Goal: Information Seeking & Learning: Learn about a topic

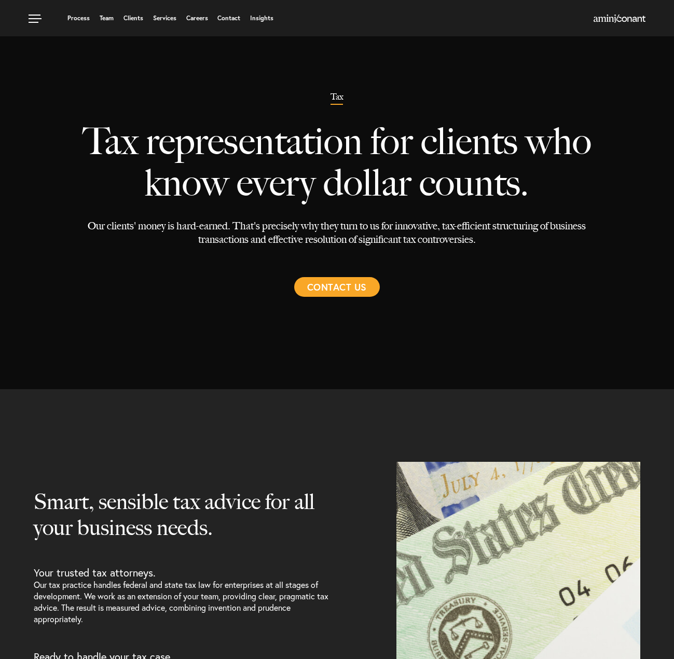
select select "Austin"
select select "Estate and Tax"
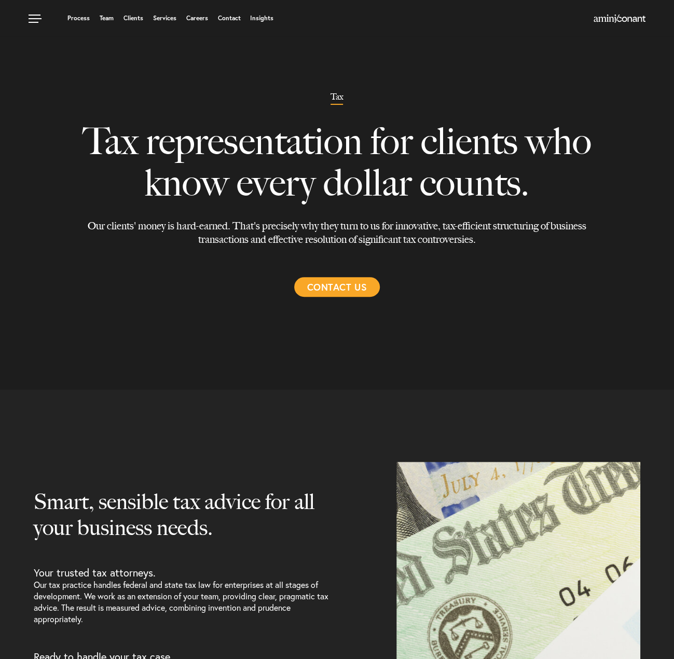
click at [166, 11] on div "Process Team Clients Services Careers Contact Insights" at bounding box center [337, 18] width 674 height 36
click at [165, 17] on link "Services" at bounding box center [164, 18] width 23 height 6
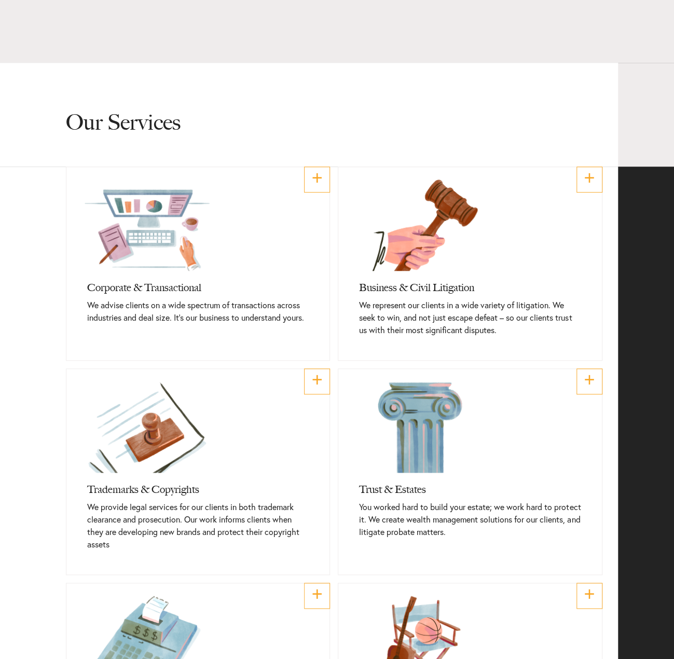
scroll to position [311, 0]
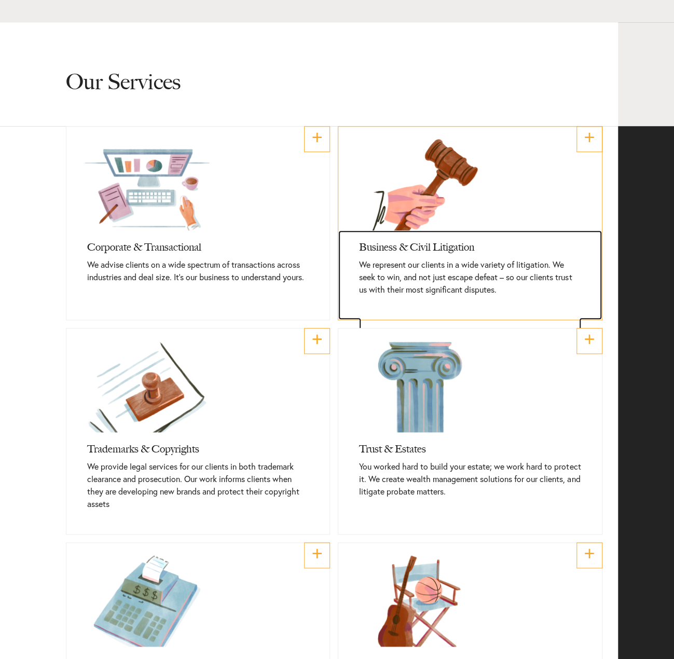
click at [395, 242] on h3 "Business & Civil Litigation" at bounding box center [470, 244] width 222 height 28
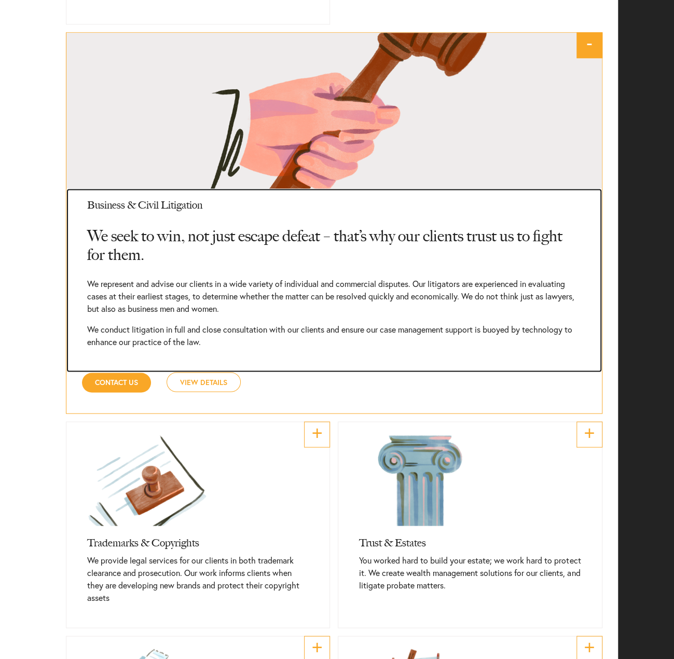
scroll to position [597, 0]
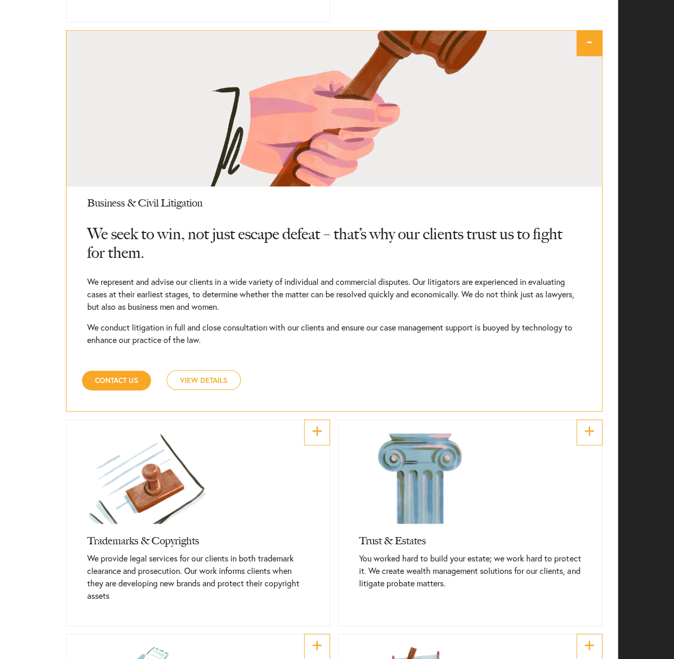
click at [223, 388] on link "View Details" at bounding box center [204, 380] width 74 height 20
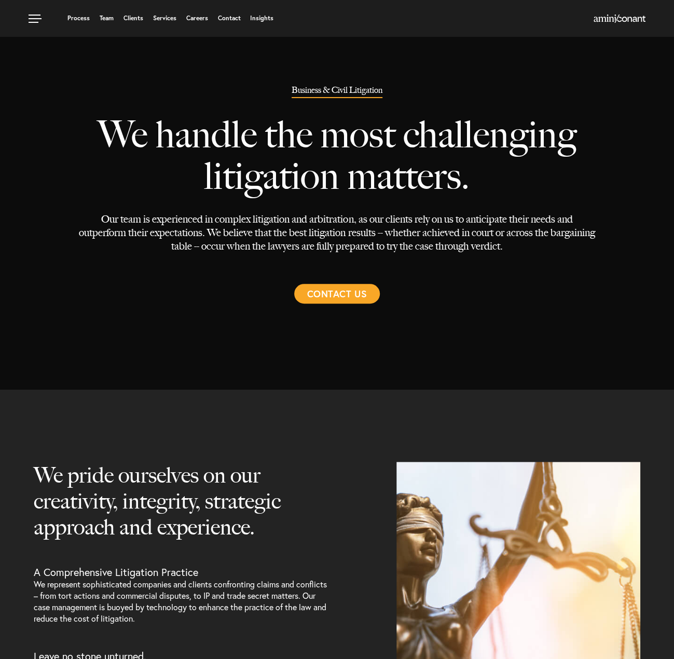
select select "Austin"
select select "Transactional and Corporate"
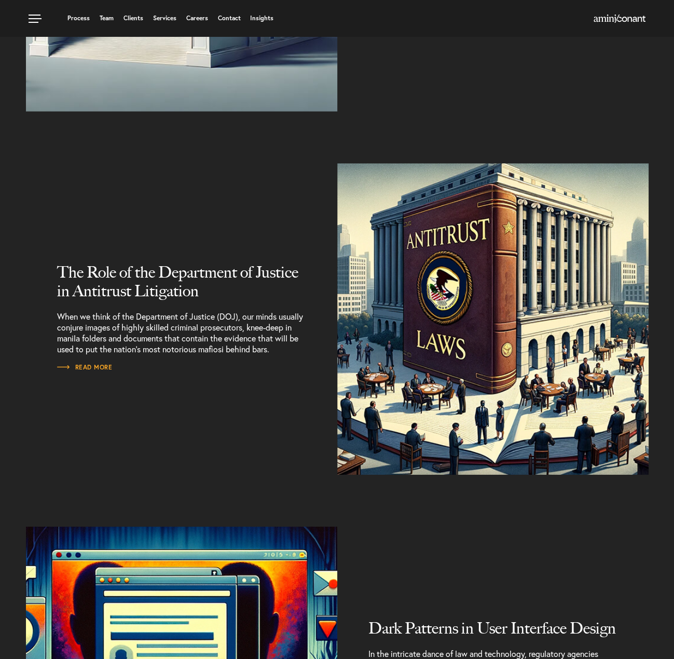
scroll to position [1349, 0]
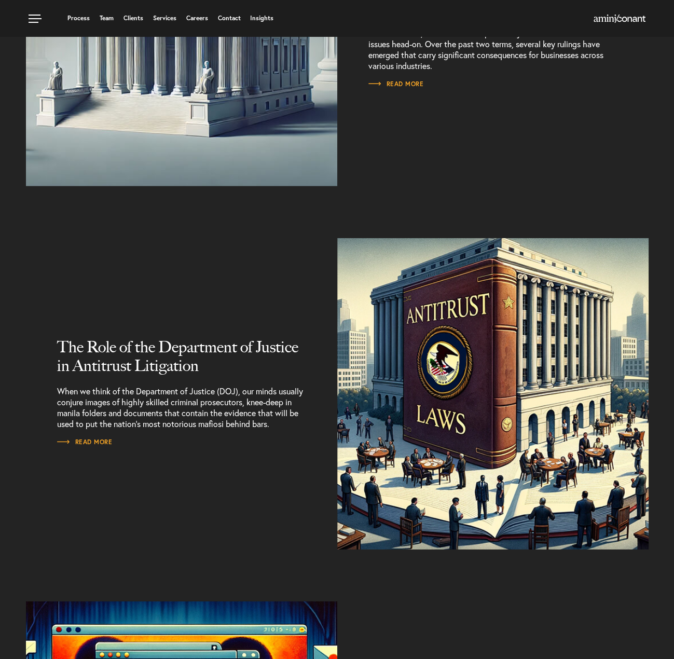
click at [541, 159] on div "SCOTUS Business Watch: Key Decisions Impacting Businesses While many Supreme Co…" at bounding box center [492, 30] width 311 height 311
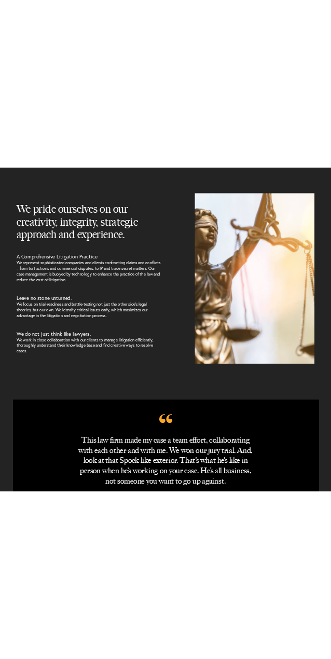
scroll to position [415, 0]
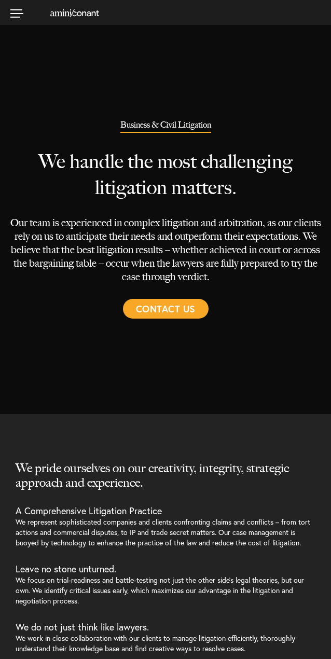
select select "Austin"
select select "Transactional and Corporate"
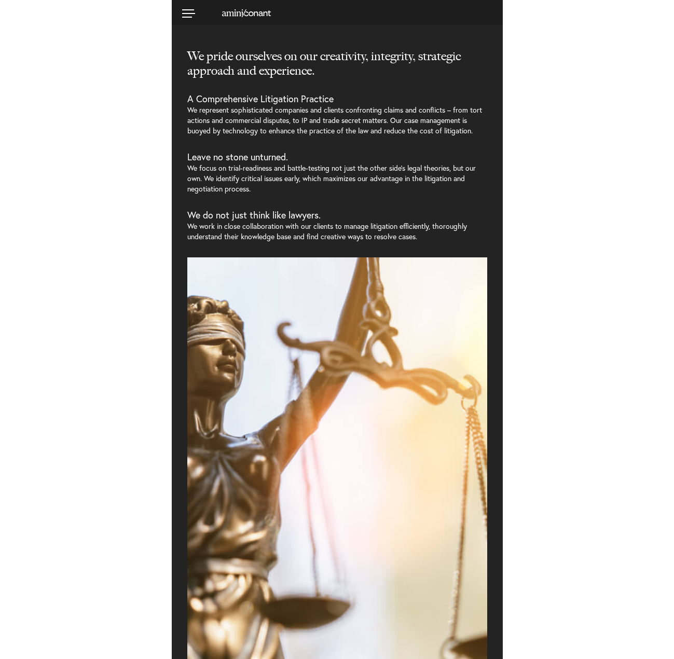
scroll to position [415, 0]
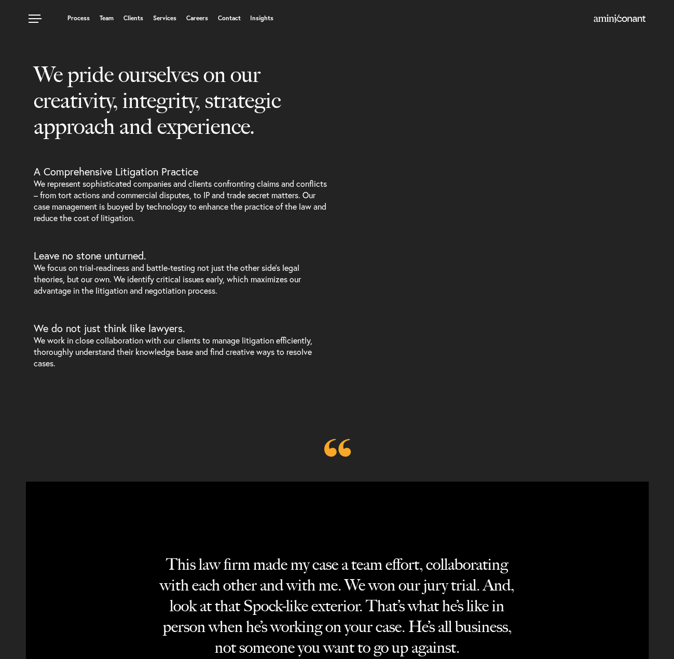
select select "Austin"
select select "Transactional and Corporate"
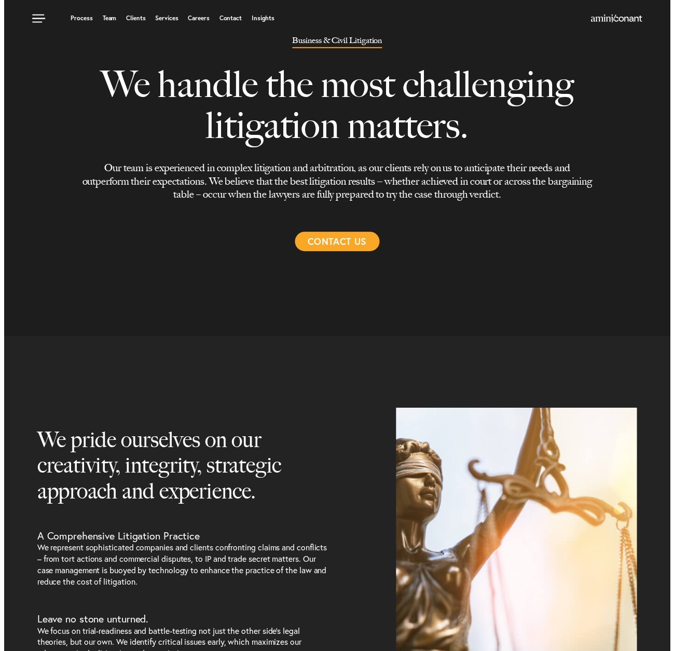
scroll to position [52, 0]
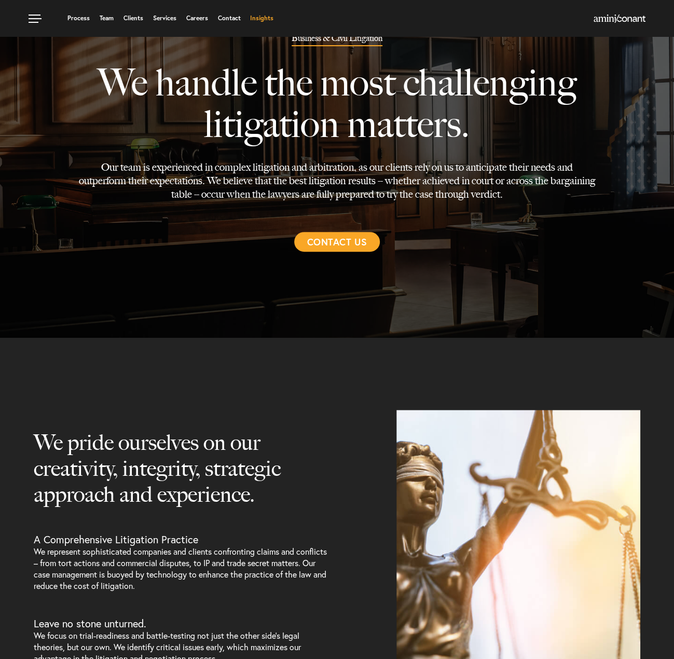
click at [262, 16] on link "Insights" at bounding box center [261, 18] width 23 height 6
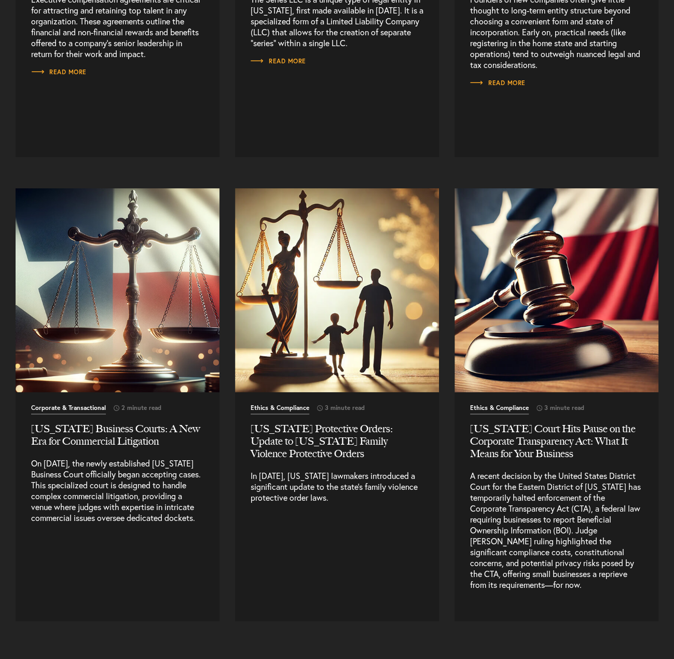
scroll to position [3529, 0]
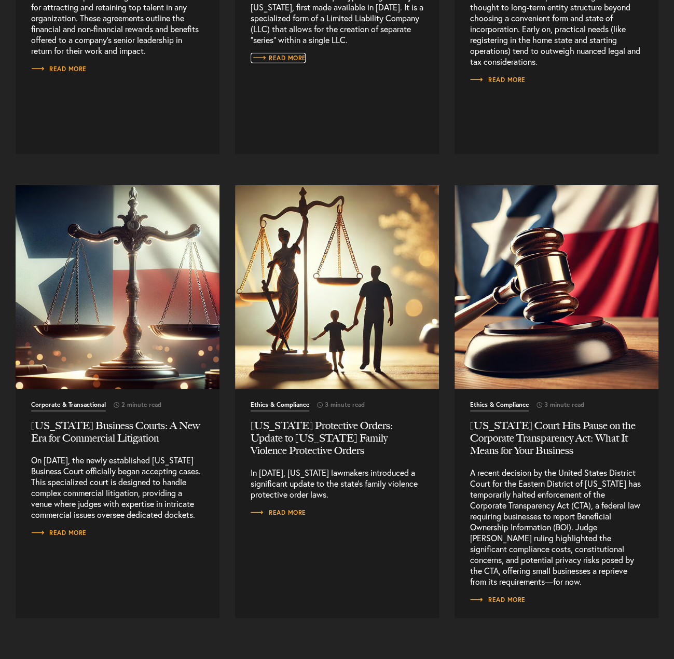
click at [298, 55] on span "Read More" at bounding box center [279, 58] width 56 height 6
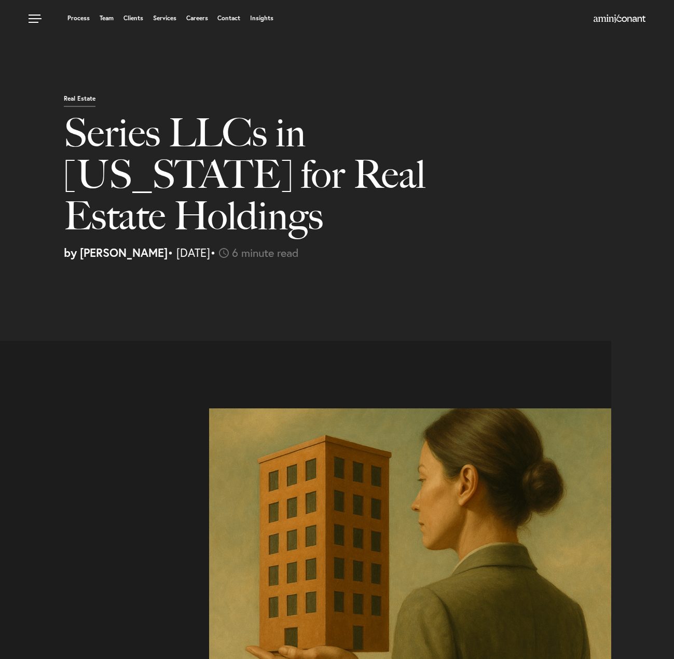
select select "US"
select select "Austin"
select select "Business and Civil Litigation"
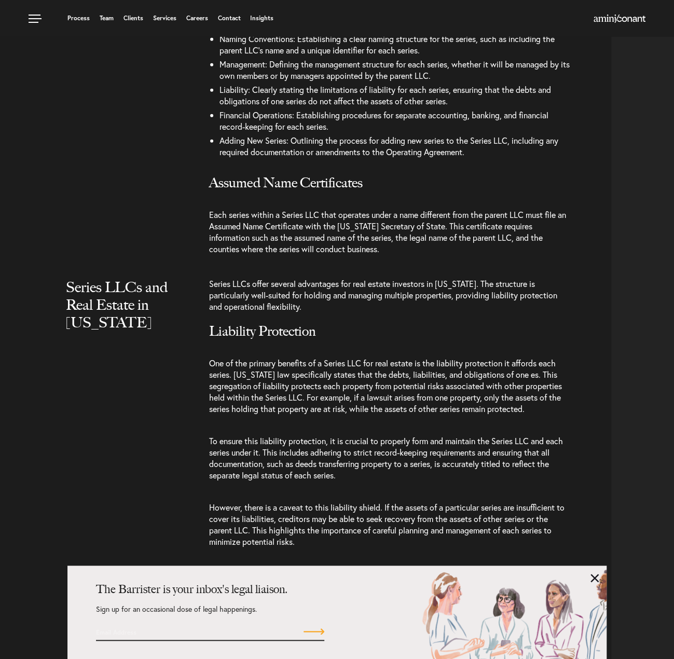
scroll to position [1349, 0]
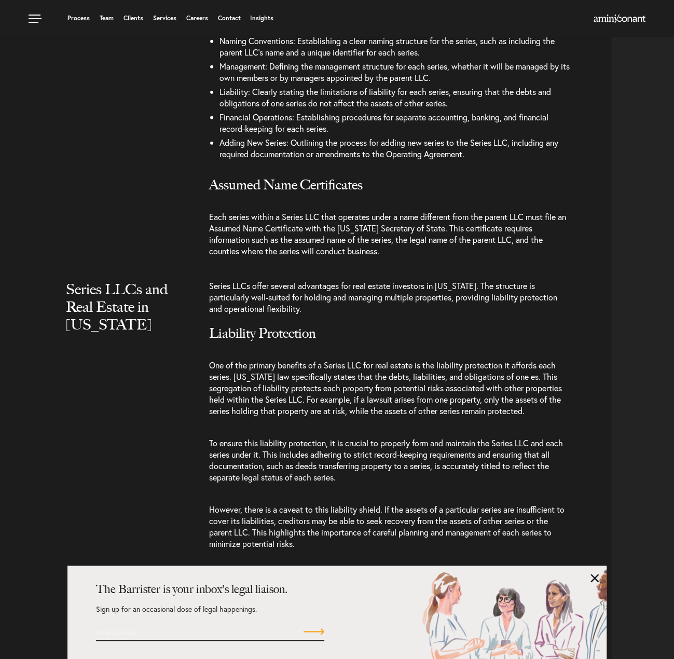
click at [358, 211] on span "Each series within a Series LLC that operates under a name different from the p…" at bounding box center [387, 233] width 357 height 45
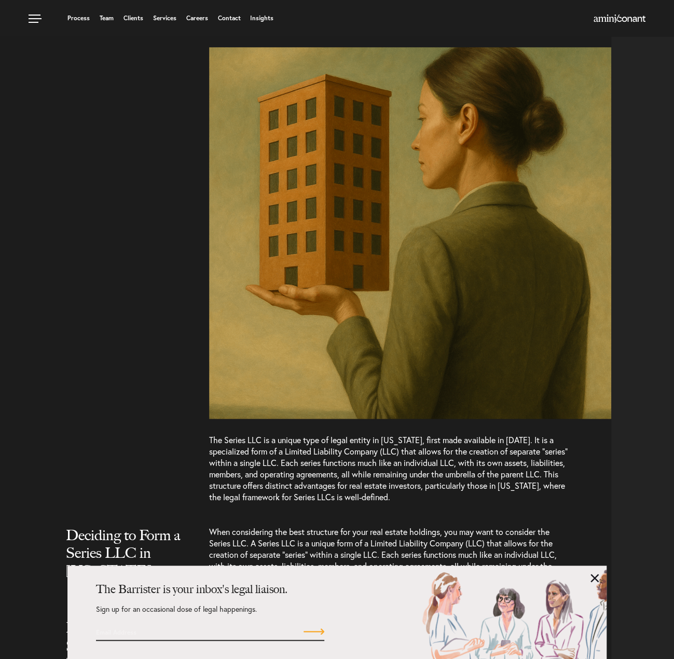
scroll to position [623, 0]
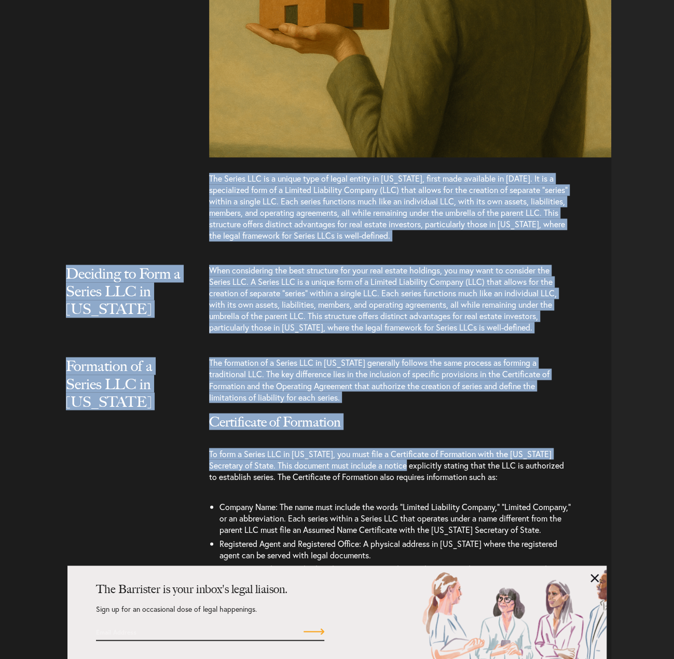
drag, startPoint x: 207, startPoint y: 135, endPoint x: 396, endPoint y: 418, distance: 340.4
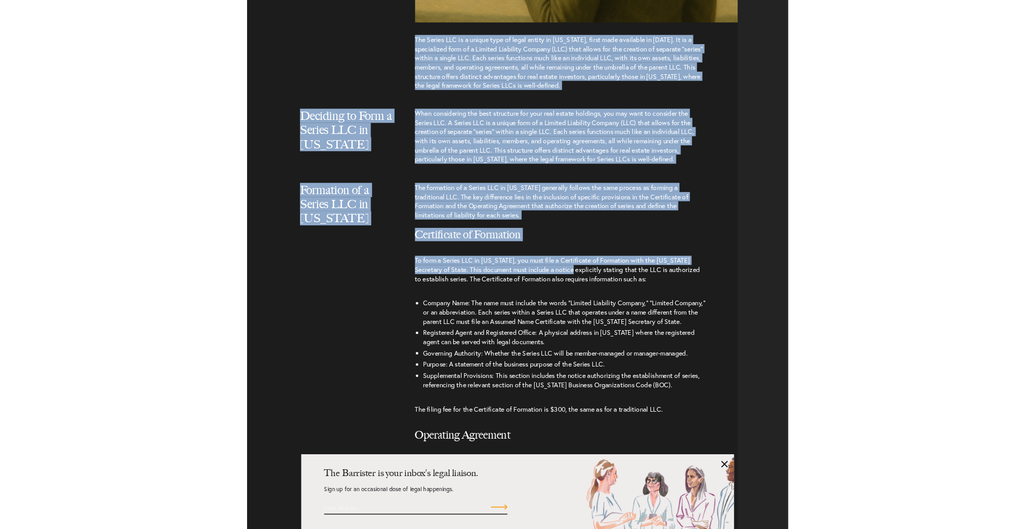
scroll to position [986, 0]
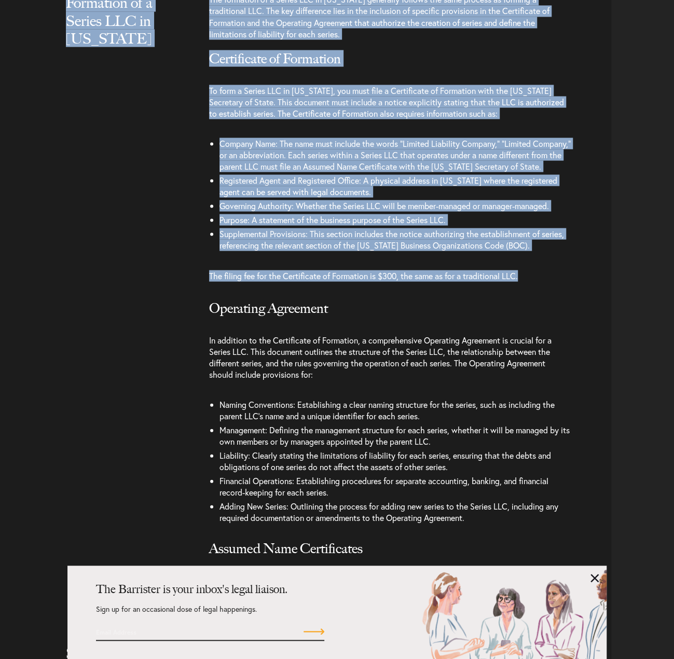
click at [531, 259] on p "The filing fee for the Certificate of Formation is $300, the same as for a trad…" at bounding box center [390, 275] width 362 height 32
copy article "The Series LLC is a unique type of legal entity in Texas, first made available …"
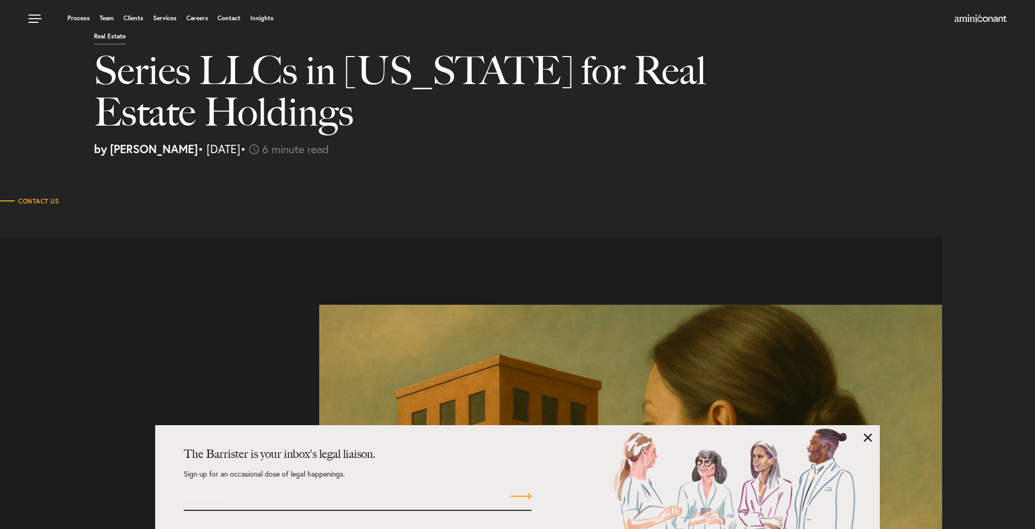
scroll to position [0, 0]
